Goal: Check status: Check status

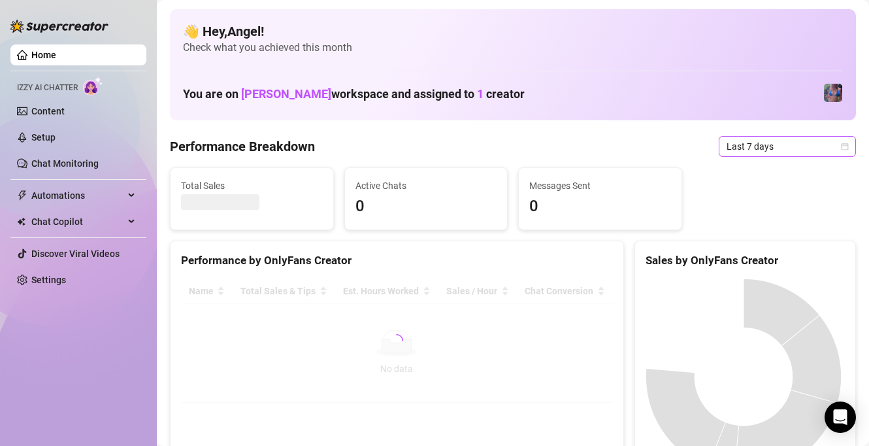
click at [729, 144] on span "Last 7 days" at bounding box center [788, 147] width 122 height 20
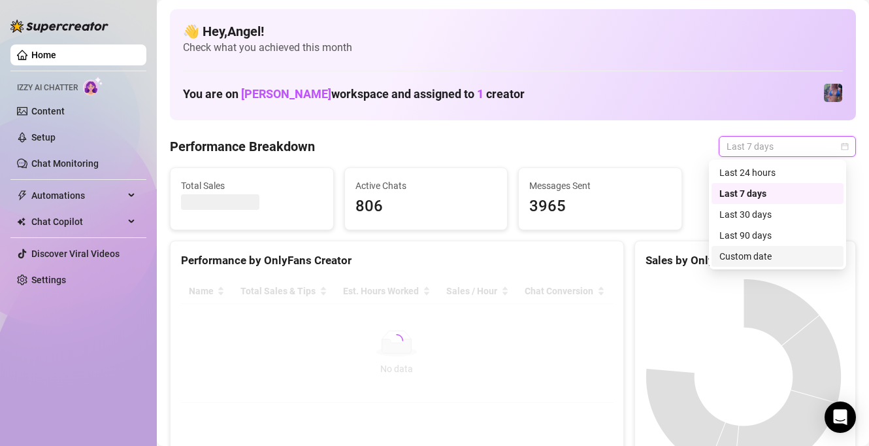
click at [762, 258] on div "Custom date" at bounding box center [778, 256] width 116 height 14
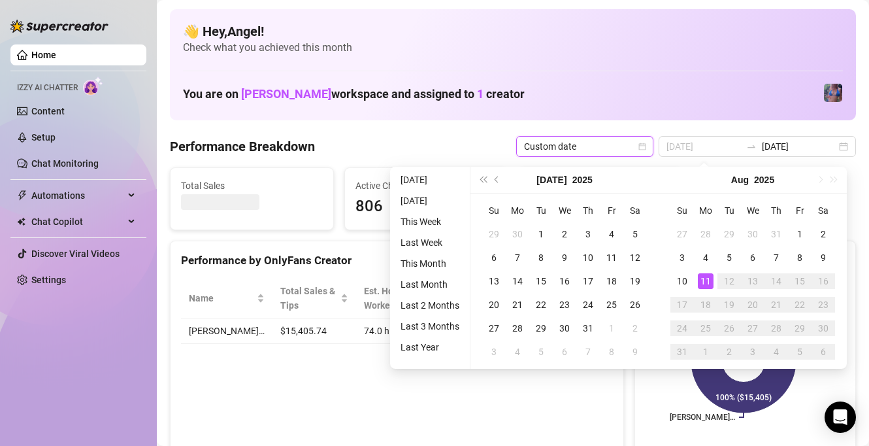
click at [705, 284] on div "11" at bounding box center [706, 281] width 16 height 16
click at [707, 283] on div "11" at bounding box center [706, 281] width 16 height 16
type input "[DATE]"
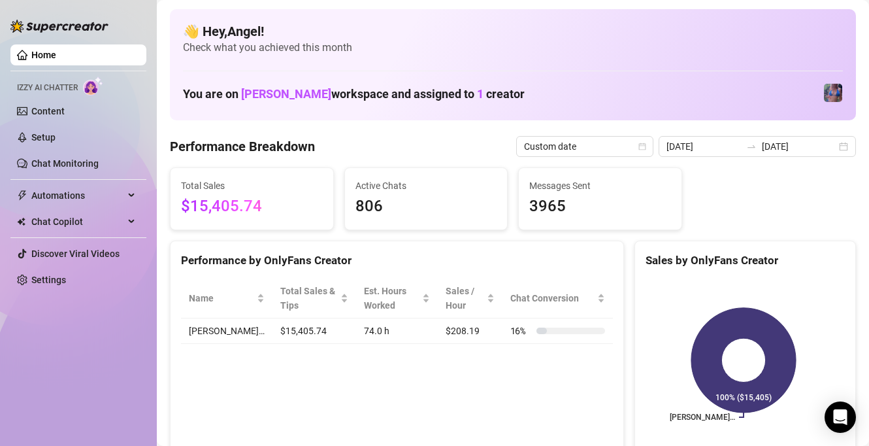
click at [454, 138] on div "Performance Breakdown Custom date [DATE] [DATE]" at bounding box center [513, 146] width 686 height 21
click at [801, 148] on input "[DATE]" at bounding box center [799, 146] width 75 height 14
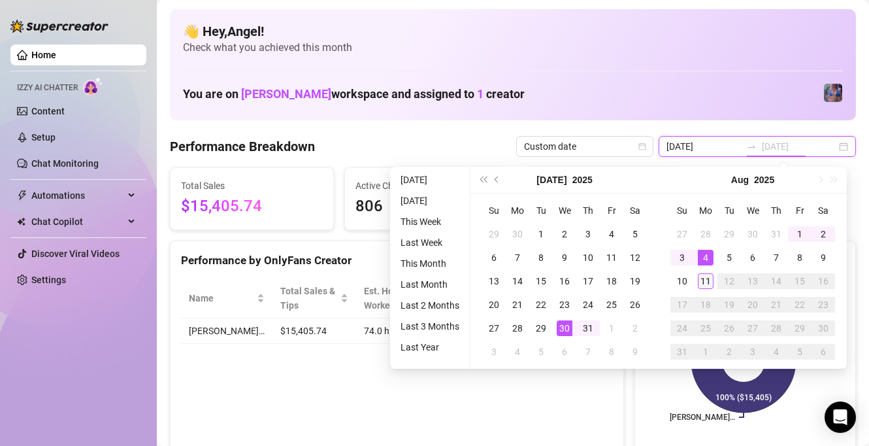
type input "[DATE]"
click at [704, 280] on div "11" at bounding box center [706, 281] width 16 height 16
type input "[DATE]"
click at [706, 286] on div "11" at bounding box center [706, 281] width 16 height 16
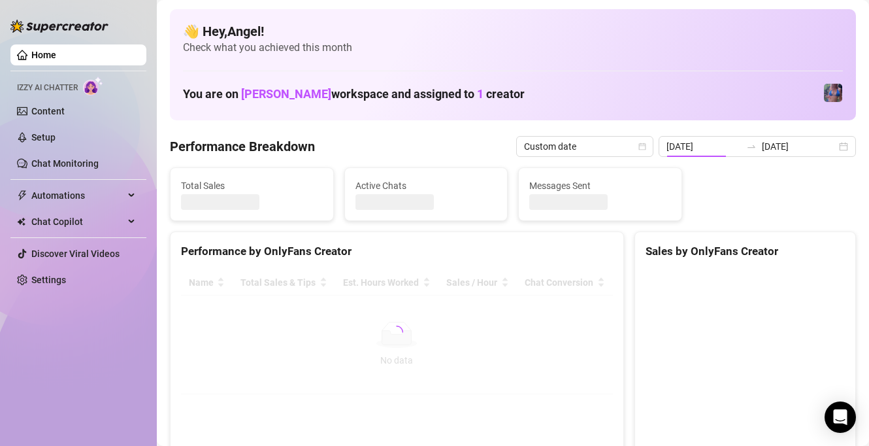
type input "[DATE]"
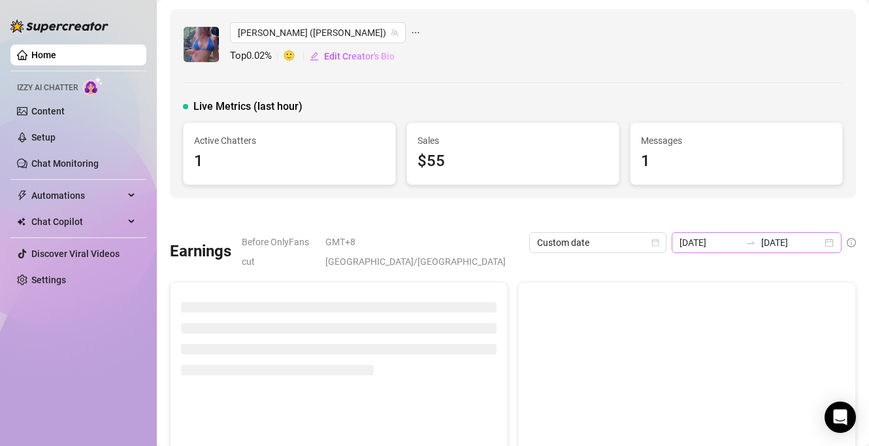
click at [786, 233] on div "[DATE] [DATE]" at bounding box center [757, 242] width 170 height 21
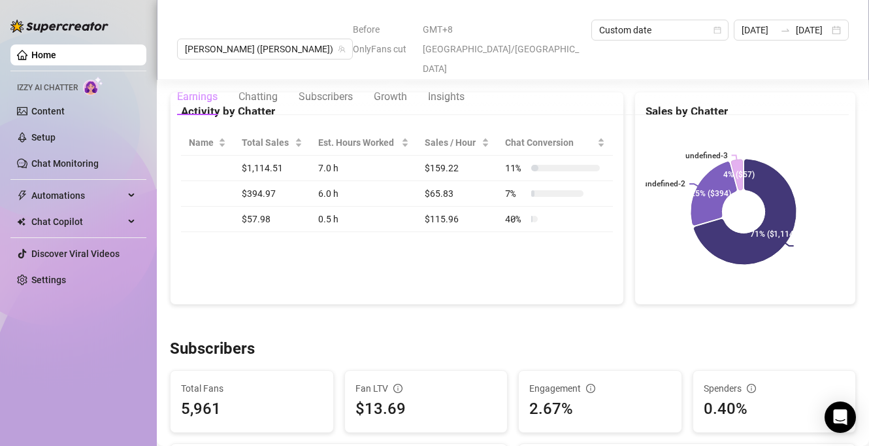
scroll to position [444, 0]
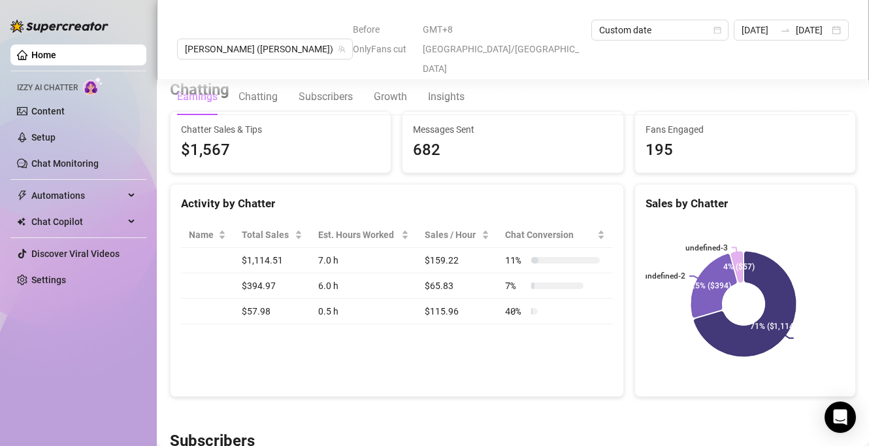
click at [40, 51] on link "Home" at bounding box center [43, 55] width 25 height 10
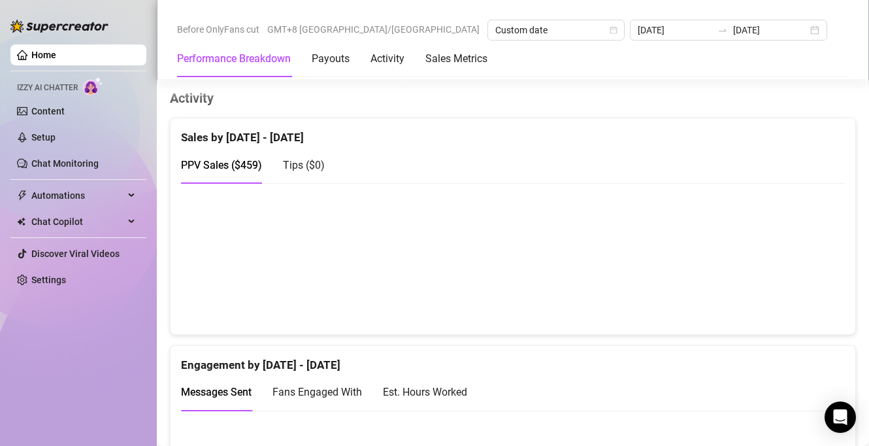
scroll to position [632, 0]
